Goal: Transaction & Acquisition: Purchase product/service

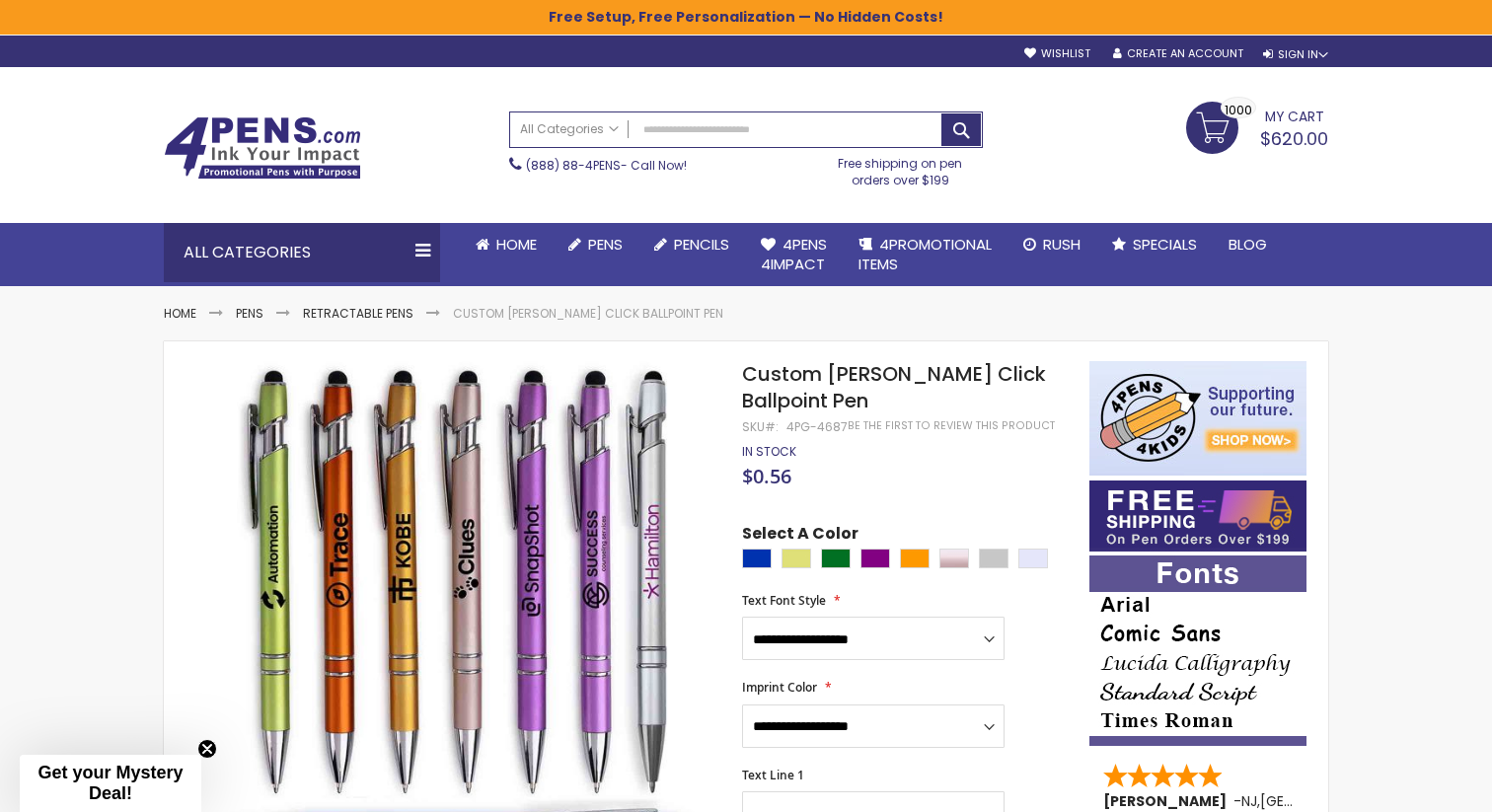
click at [1303, 126] on span "My Cart" at bounding box center [1294, 115] width 59 height 26
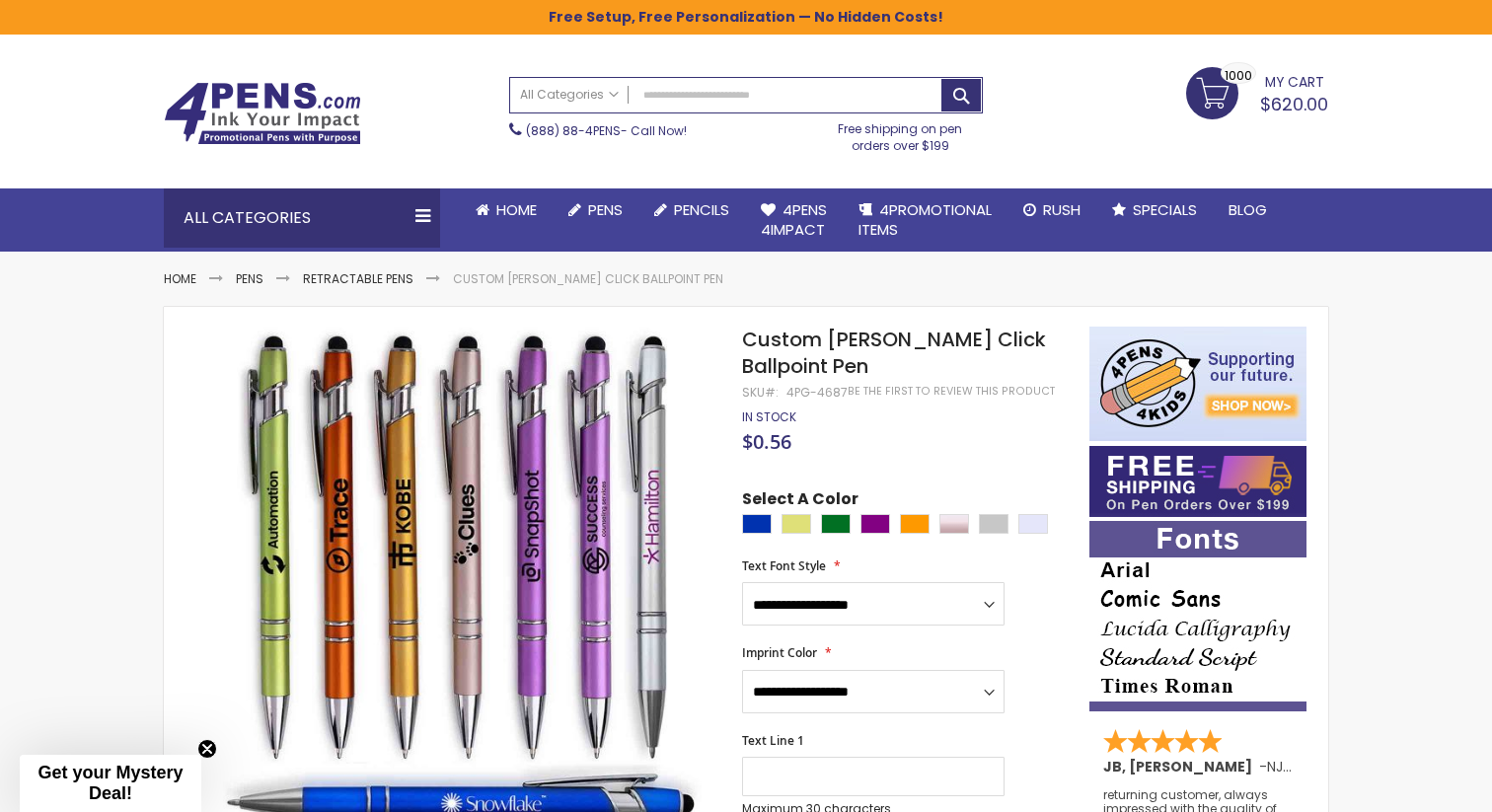
scroll to position [37, 0]
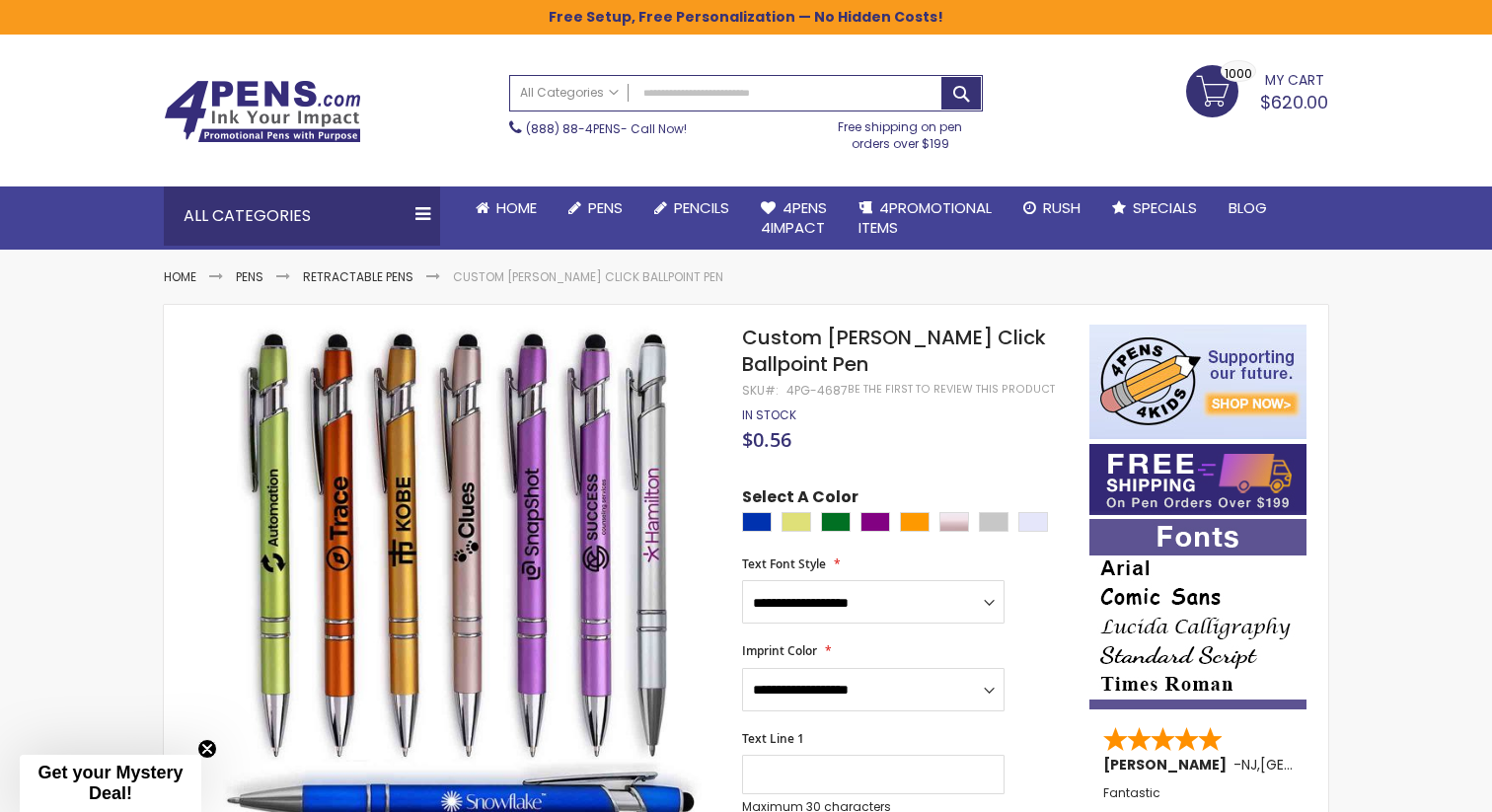
click at [1302, 91] on span "$620.00" at bounding box center [1294, 102] width 68 height 25
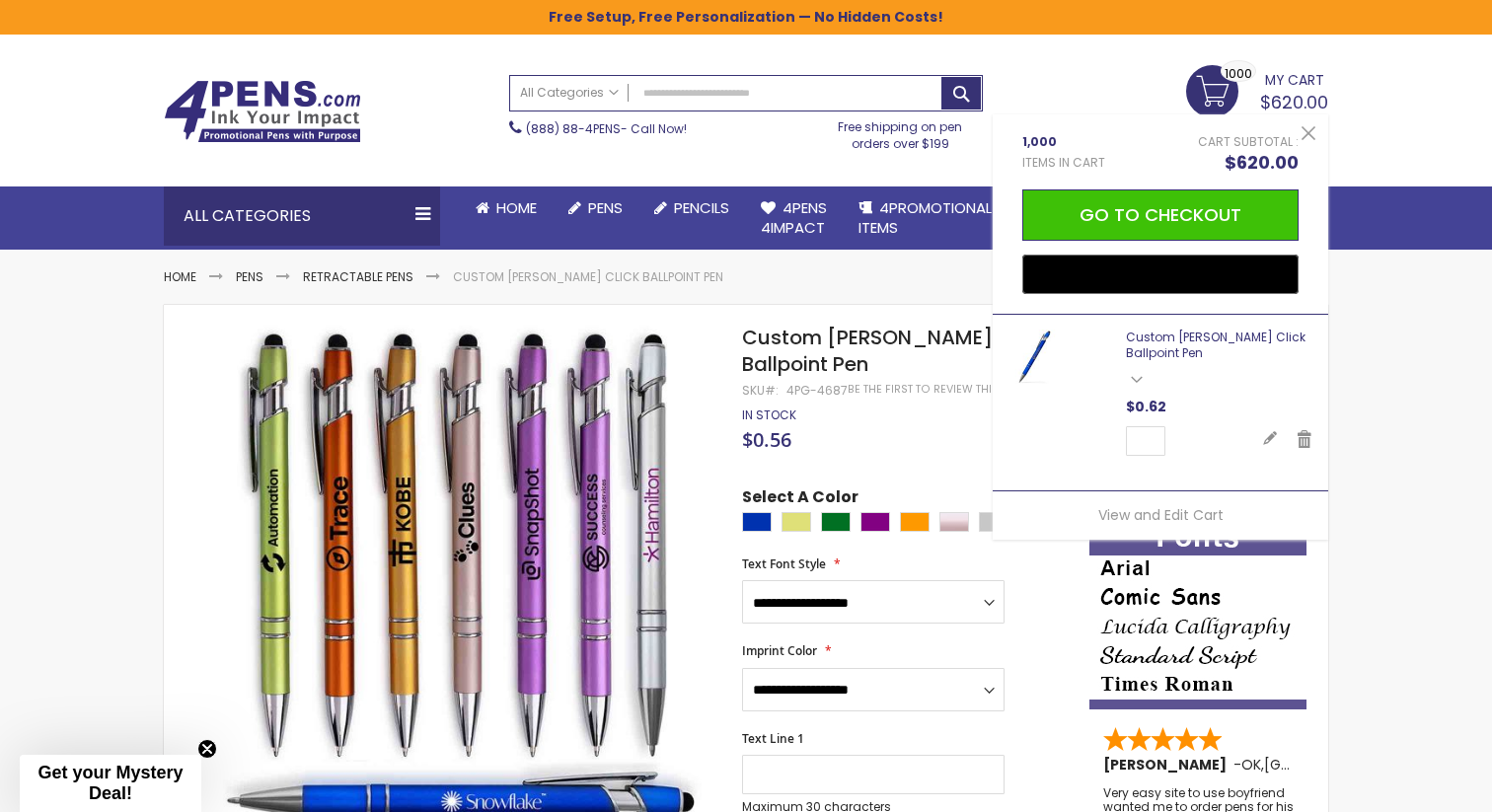
click at [1168, 334] on link "Custom [PERSON_NAME] Click Ballpoint Pen" at bounding box center [1216, 344] width 180 height 33
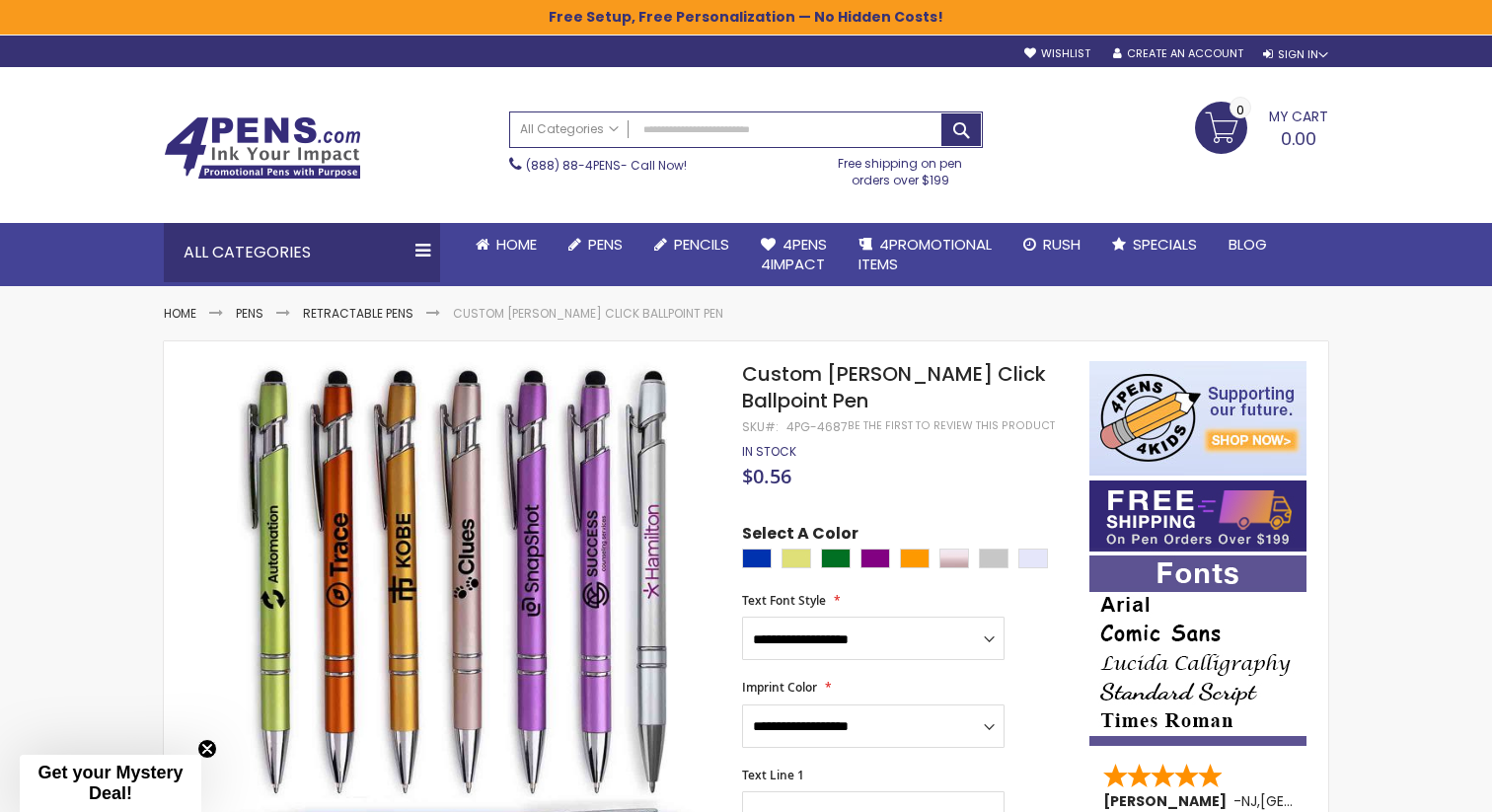
click at [1233, 140] on link "My Cart 0.00 0" at bounding box center [1262, 126] width 134 height 49
click at [1286, 126] on span "My Cart" at bounding box center [1298, 115] width 59 height 26
